Goal: Information Seeking & Learning: Learn about a topic

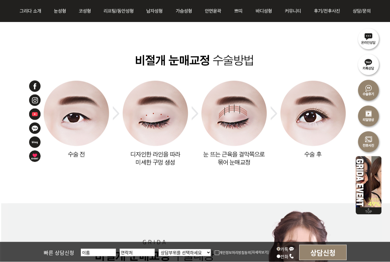
scroll to position [804, 0]
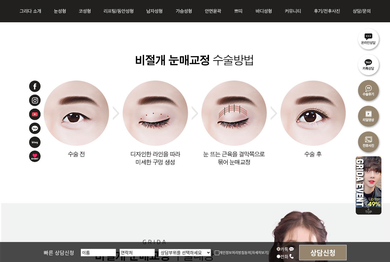
click at [259, 126] on img at bounding box center [195, 106] width 375 height 194
click at [251, 180] on img at bounding box center [195, 106] width 375 height 194
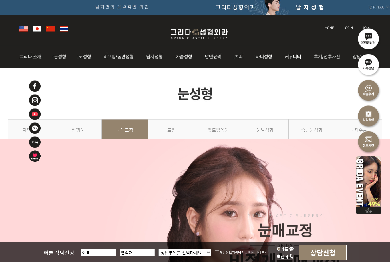
scroll to position [0, 0]
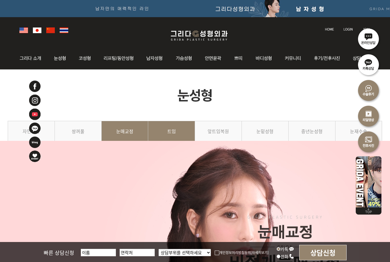
click at [176, 133] on link "트임" at bounding box center [171, 134] width 47 height 26
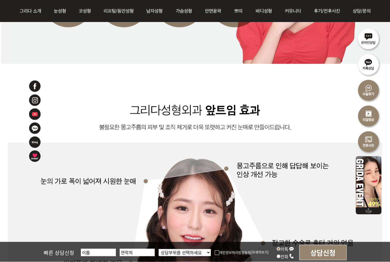
scroll to position [912, 0]
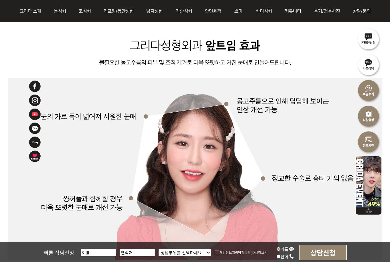
drag, startPoint x: 238, startPoint y: 100, endPoint x: 278, endPoint y: 113, distance: 42.5
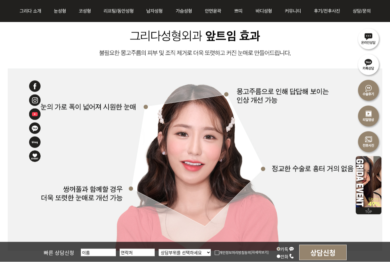
scroll to position [922, 0]
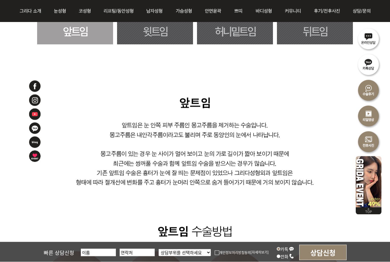
scroll to position [375, 0]
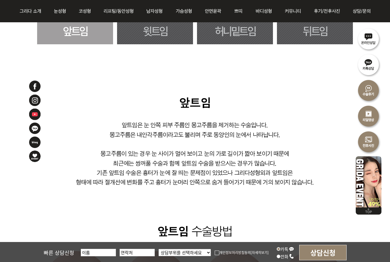
drag, startPoint x: 182, startPoint y: 103, endPoint x: 311, endPoint y: 181, distance: 151.0
click at [311, 181] on img at bounding box center [195, 235] width 375 height 279
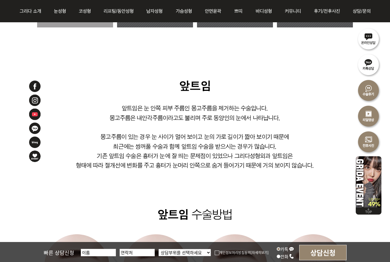
scroll to position [393, 0]
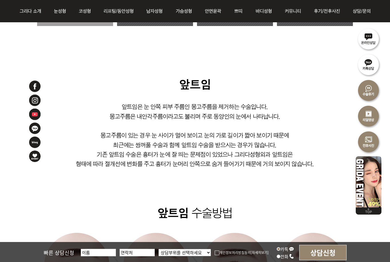
click at [171, 203] on img at bounding box center [195, 216] width 375 height 279
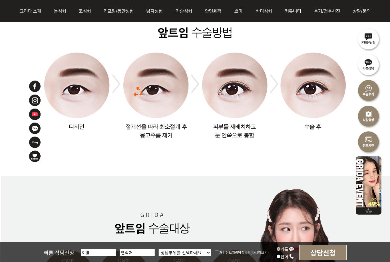
scroll to position [573, 0]
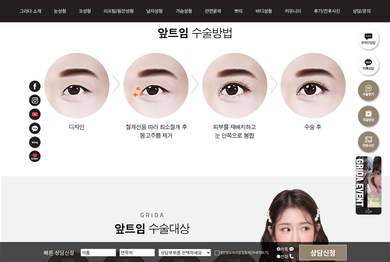
drag, startPoint x: 69, startPoint y: 127, endPoint x: 304, endPoint y: 123, distance: 235.2
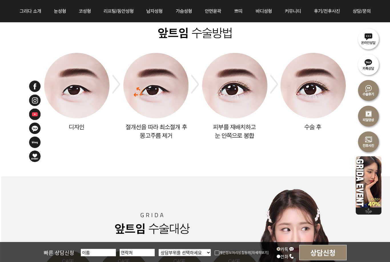
click at [304, 123] on img at bounding box center [195, 37] width 375 height 279
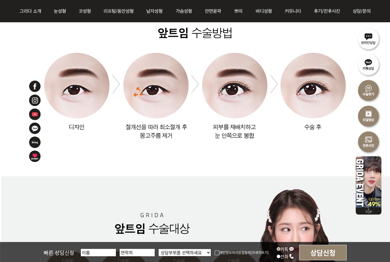
scroll to position [591, 0]
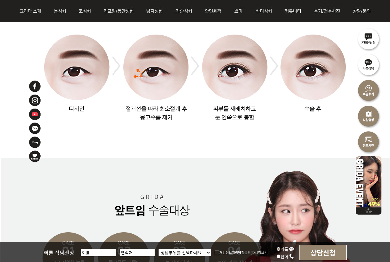
click at [137, 146] on img at bounding box center [195, 18] width 375 height 279
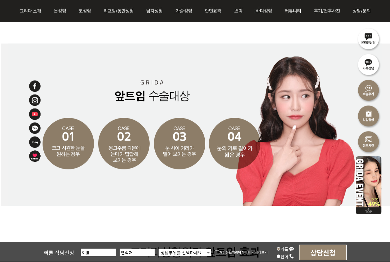
scroll to position [706, 0]
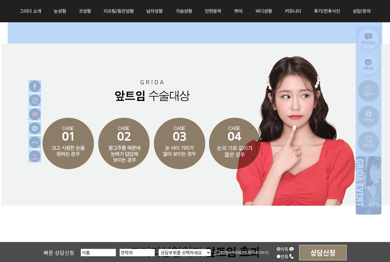
drag, startPoint x: 51, startPoint y: 147, endPoint x: 143, endPoint y: 155, distance: 92.9
click at [143, 205] on img at bounding box center [195, 124] width 375 height 162
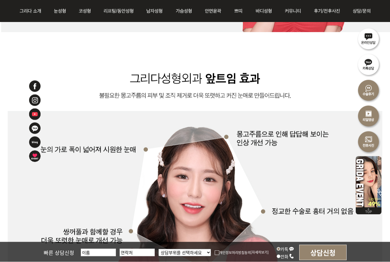
scroll to position [878, 0]
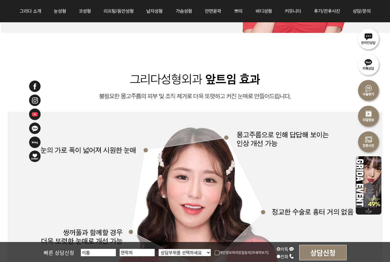
drag, startPoint x: 131, startPoint y: 79, endPoint x: 291, endPoint y: 97, distance: 160.6
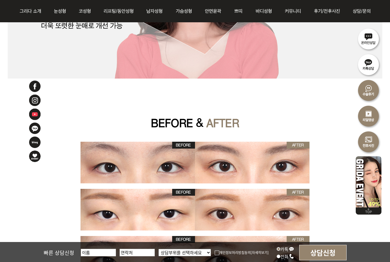
scroll to position [1108, 0]
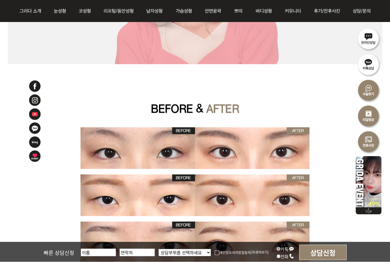
click at [127, 82] on img at bounding box center [195, 100] width 375 height 594
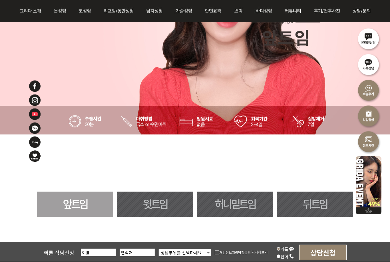
scroll to position [202, 0]
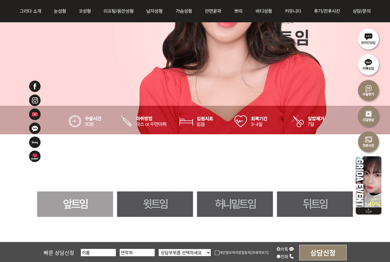
click at [172, 201] on link "윗트임" at bounding box center [155, 203] width 76 height 25
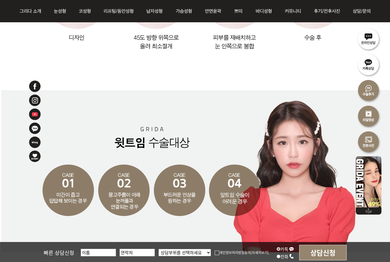
scroll to position [655, 0]
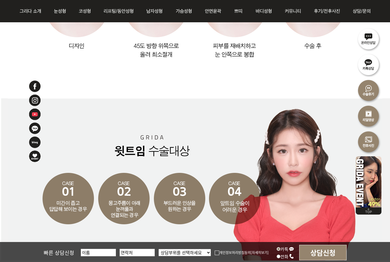
click at [289, 138] on img at bounding box center [195, 179] width 375 height 162
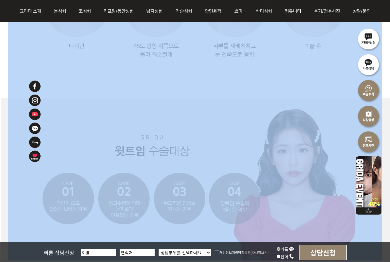
click at [321, 144] on img at bounding box center [195, 179] width 375 height 162
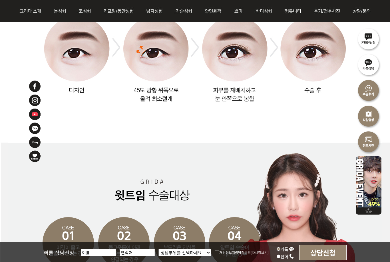
scroll to position [610, 0]
